Goal: Task Accomplishment & Management: Manage account settings

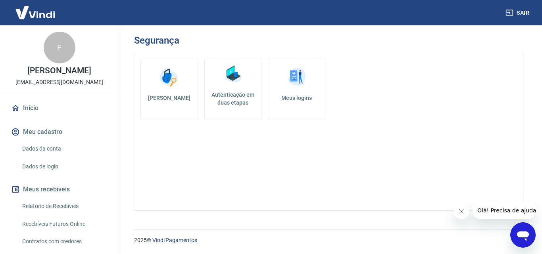
click at [236, 86] on link "Autenticação em duas etapas" at bounding box center [233, 89] width 58 height 61
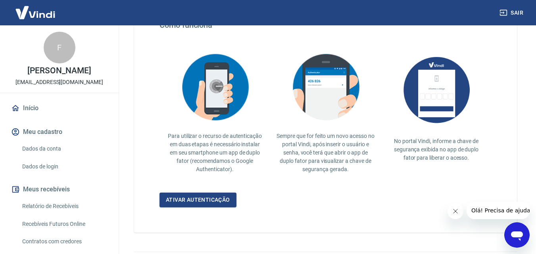
scroll to position [184, 0]
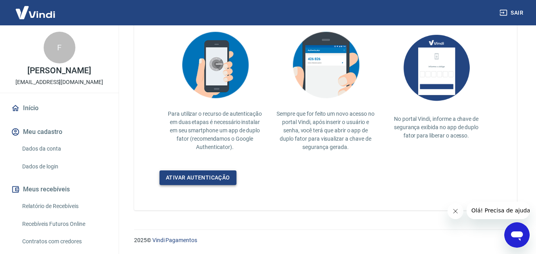
click at [192, 180] on link "Ativar autenticação" at bounding box center [197, 178] width 77 height 15
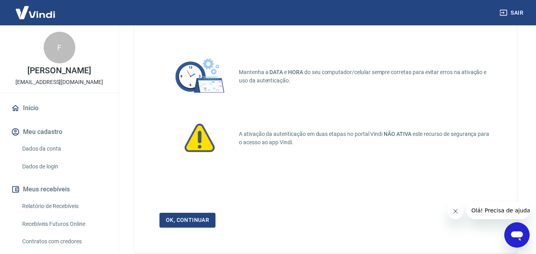
scroll to position [75, 0]
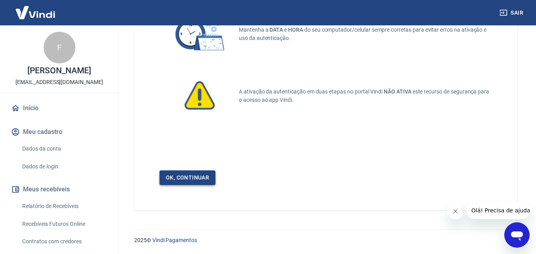
click at [186, 178] on link "Ok, continuar" at bounding box center [187, 178] width 56 height 15
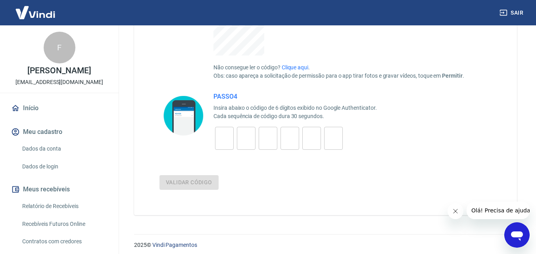
click at [29, 117] on link "Início" at bounding box center [60, 108] width 100 height 17
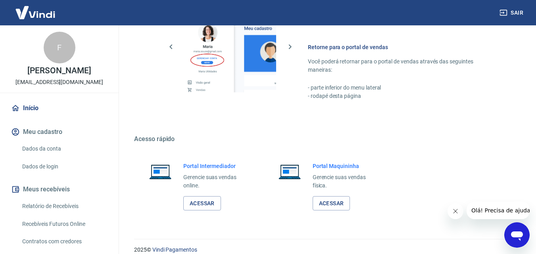
scroll to position [533, 0]
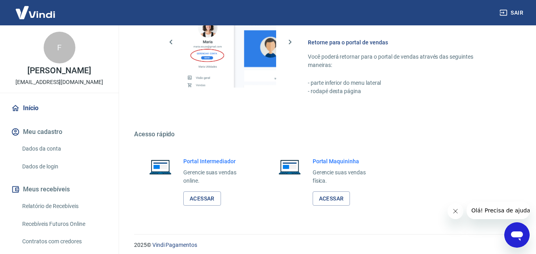
click at [35, 15] on img at bounding box center [36, 12] width 52 height 24
click at [44, 19] on img at bounding box center [36, 12] width 52 height 24
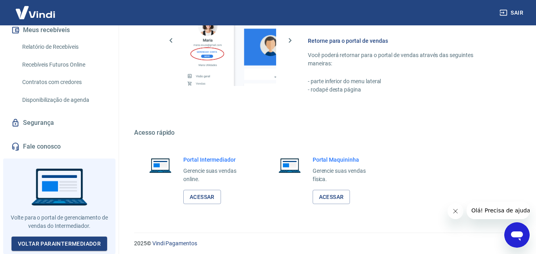
scroll to position [537, 0]
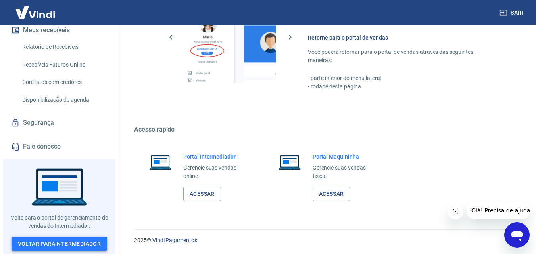
click at [65, 243] on link "Voltar para Intermediador" at bounding box center [60, 244] width 96 height 15
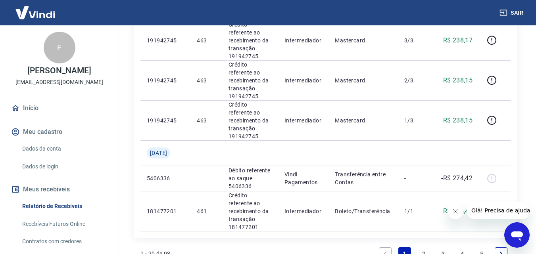
scroll to position [852, 0]
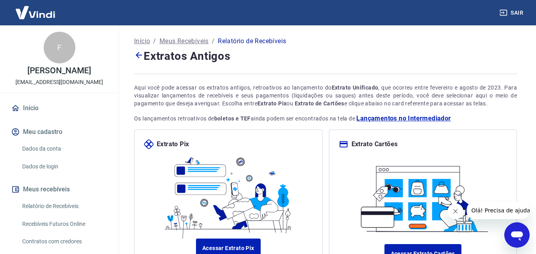
click at [188, 42] on p "Meus Recebíveis" at bounding box center [183, 41] width 49 height 10
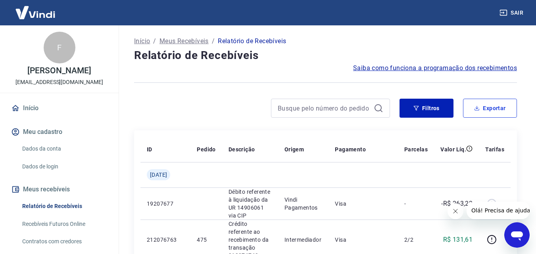
click at [496, 108] on button "Exportar" at bounding box center [490, 108] width 54 height 19
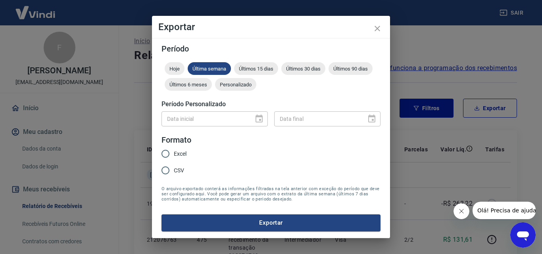
click at [165, 154] on input "Excel" at bounding box center [165, 154] width 17 height 17
radio input "true"
click at [243, 89] on div "Personalizado" at bounding box center [235, 84] width 41 height 13
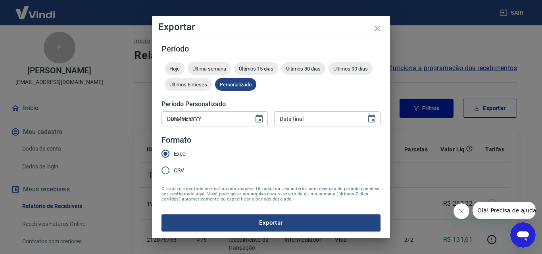
click at [180, 119] on input "DD/MM/YYYY" at bounding box center [204, 118] width 86 height 15
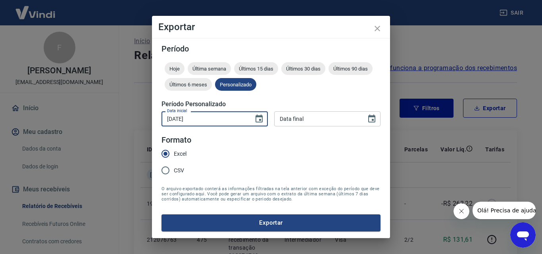
type input "01/01/2025"
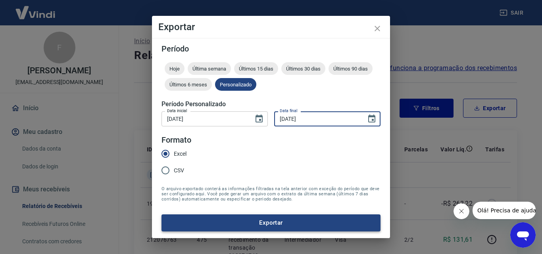
type input "24/09/2025"
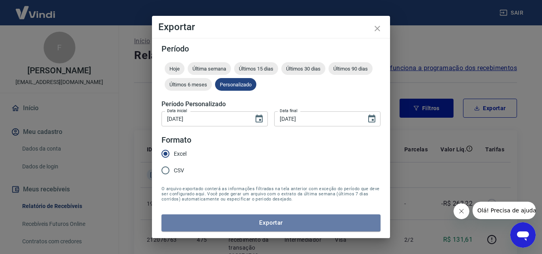
click at [250, 226] on button "Exportar" at bounding box center [270, 223] width 219 height 17
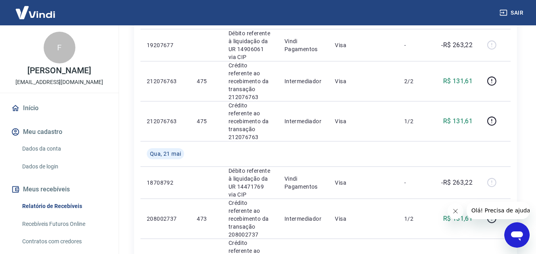
click at [25, 117] on link "Início" at bounding box center [60, 108] width 100 height 17
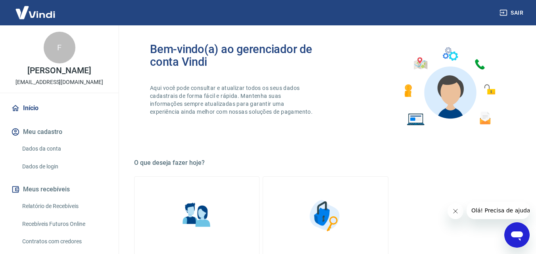
click at [36, 113] on link "Início" at bounding box center [60, 108] width 100 height 17
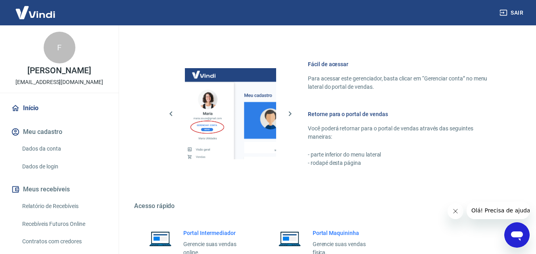
scroll to position [537, 0]
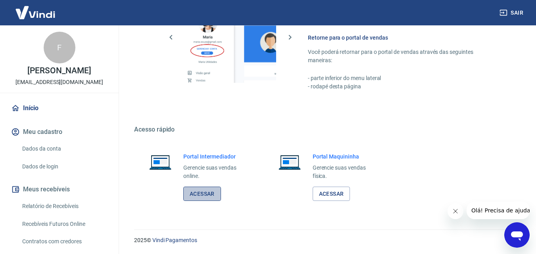
click at [205, 196] on link "Acessar" at bounding box center [202, 194] width 38 height 15
click at [44, 157] on link "Dados da conta" at bounding box center [64, 149] width 90 height 16
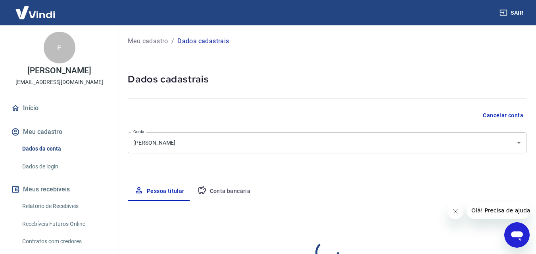
select select "MG"
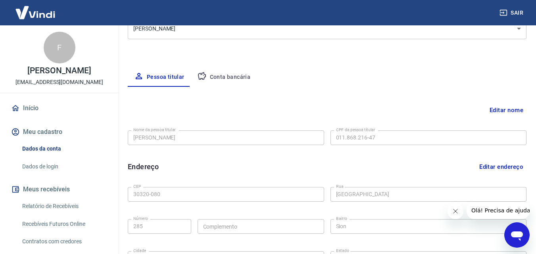
scroll to position [119, 0]
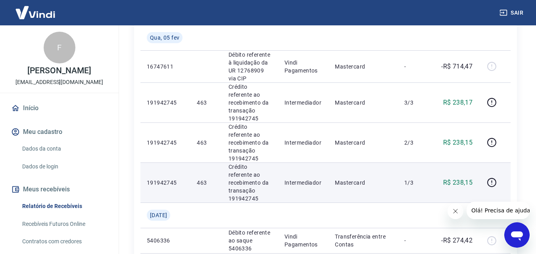
scroll to position [852, 0]
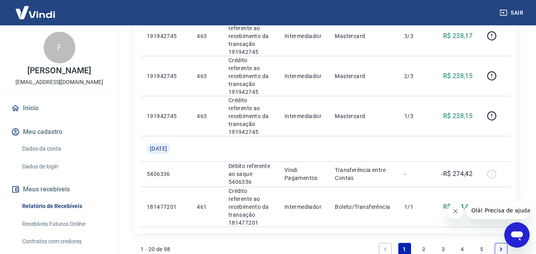
click at [506, 243] on link "Next page" at bounding box center [501, 249] width 13 height 13
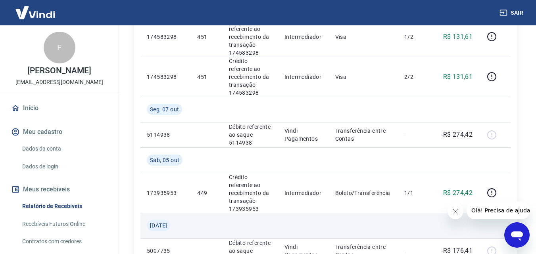
scroll to position [595, 0]
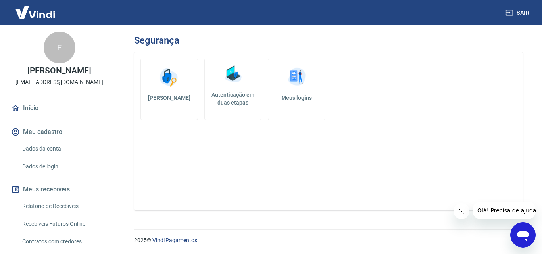
click at [44, 155] on link "Dados da conta" at bounding box center [64, 149] width 90 height 16
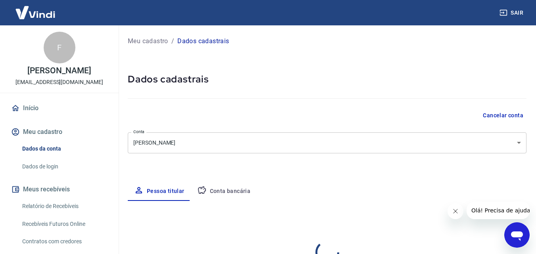
select select "MG"
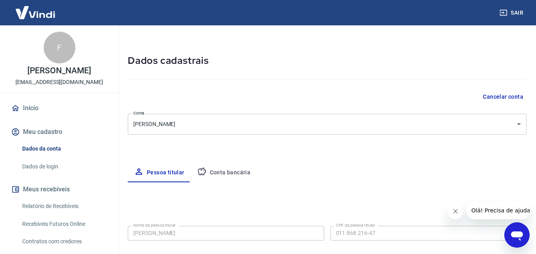
scroll to position [15, 0]
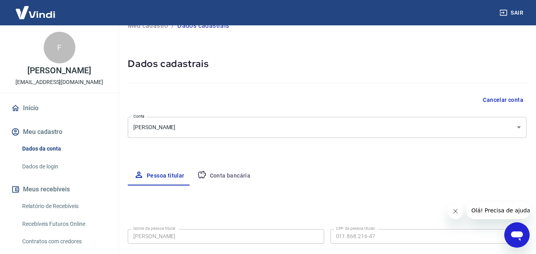
click at [231, 176] on button "Conta bancária" at bounding box center [224, 176] width 66 height 19
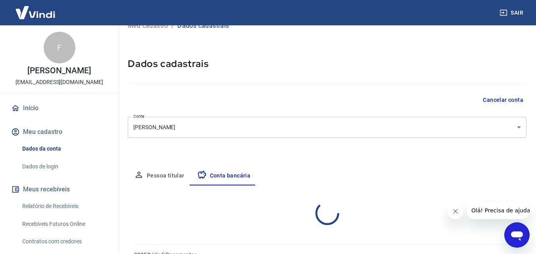
select select "3"
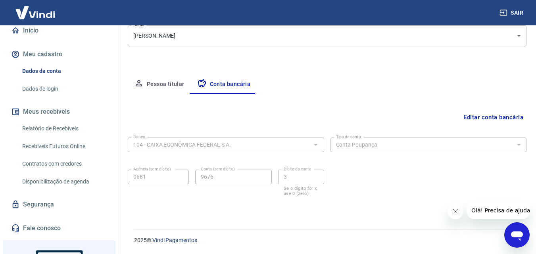
scroll to position [79, 0]
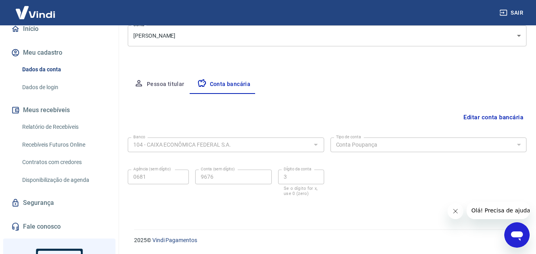
click at [63, 134] on link "Relatório de Recebíveis" at bounding box center [64, 127] width 90 height 16
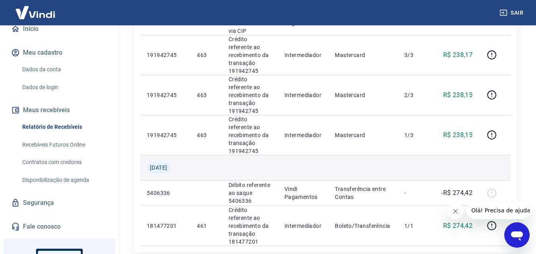
scroll to position [852, 0]
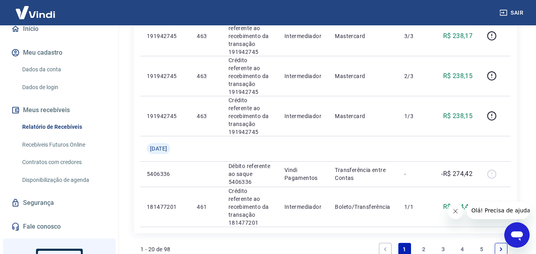
click at [501, 243] on link "Next page" at bounding box center [501, 249] width 13 height 13
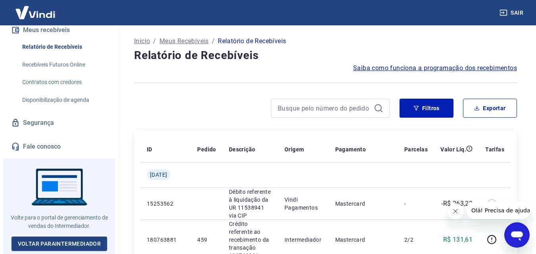
scroll to position [165, 0]
click at [34, 151] on link "Fale conosco" at bounding box center [60, 146] width 100 height 17
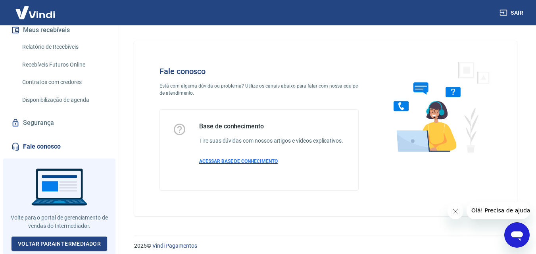
click at [238, 161] on span "ACESSAR BASE DE CONHECIMENTO" at bounding box center [238, 162] width 79 height 6
